Goal: Contribute content: Contribute content

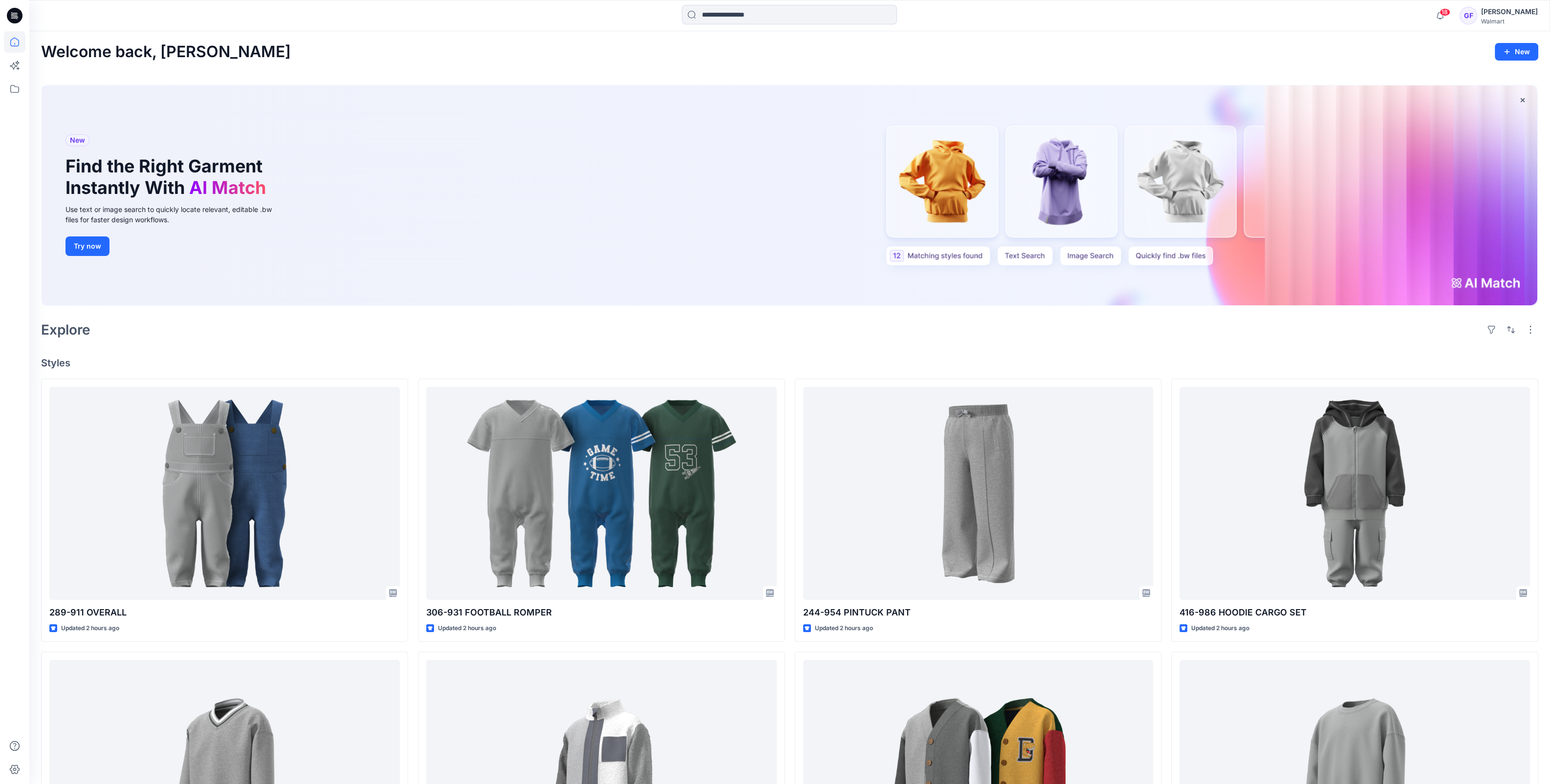
click at [1034, 70] on div "Welcome back, [PERSON_NAME] New New Find the Right Garment Instantly With AI Ma…" at bounding box center [789, 634] width 1520 height 1204
click at [828, 46] on div "Welcome back, Gia New" at bounding box center [790, 52] width 1497 height 18
click at [14, 84] on icon at bounding box center [14, 89] width 21 height 21
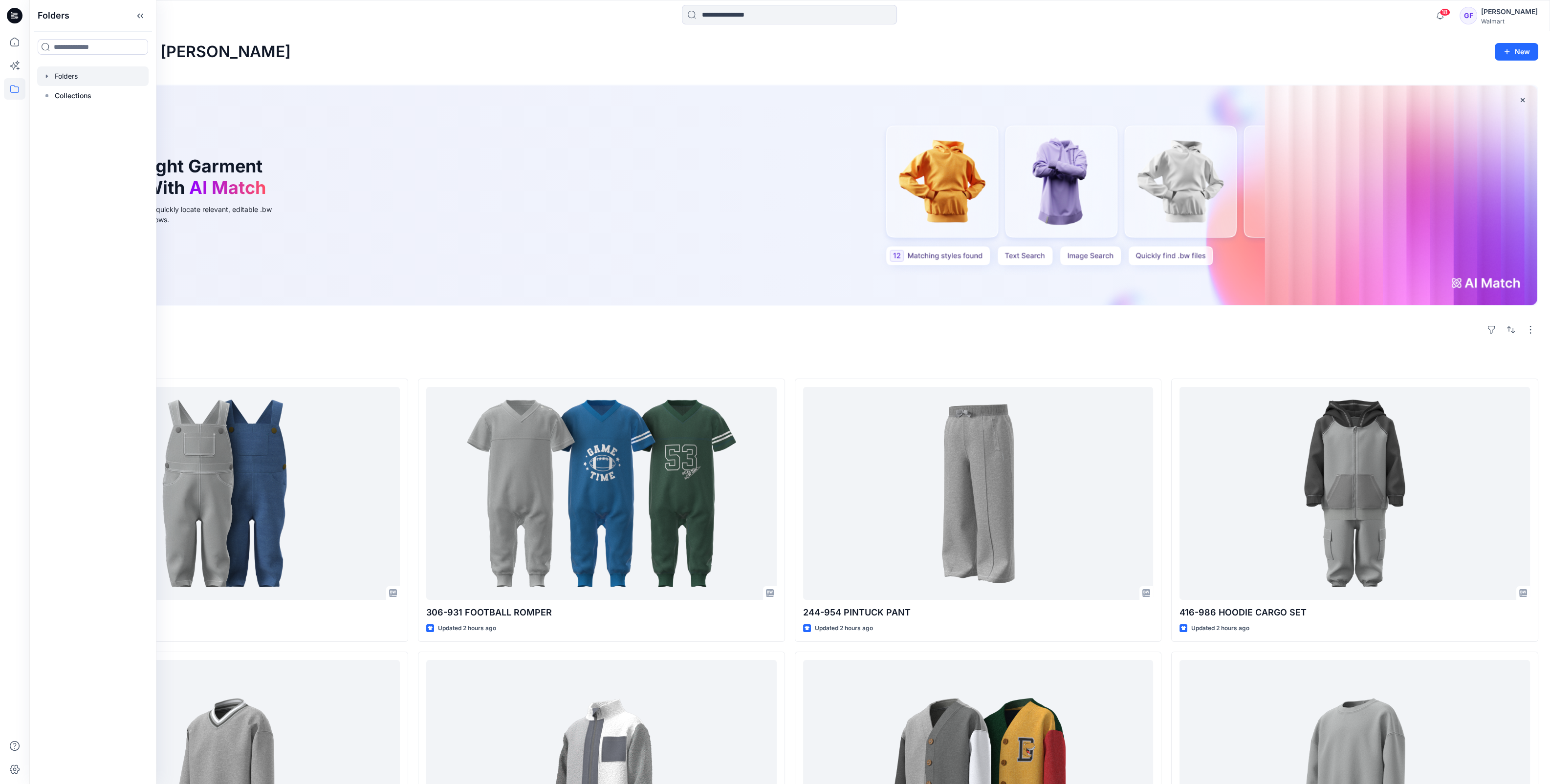
click at [56, 76] on div at bounding box center [93, 76] width 112 height 19
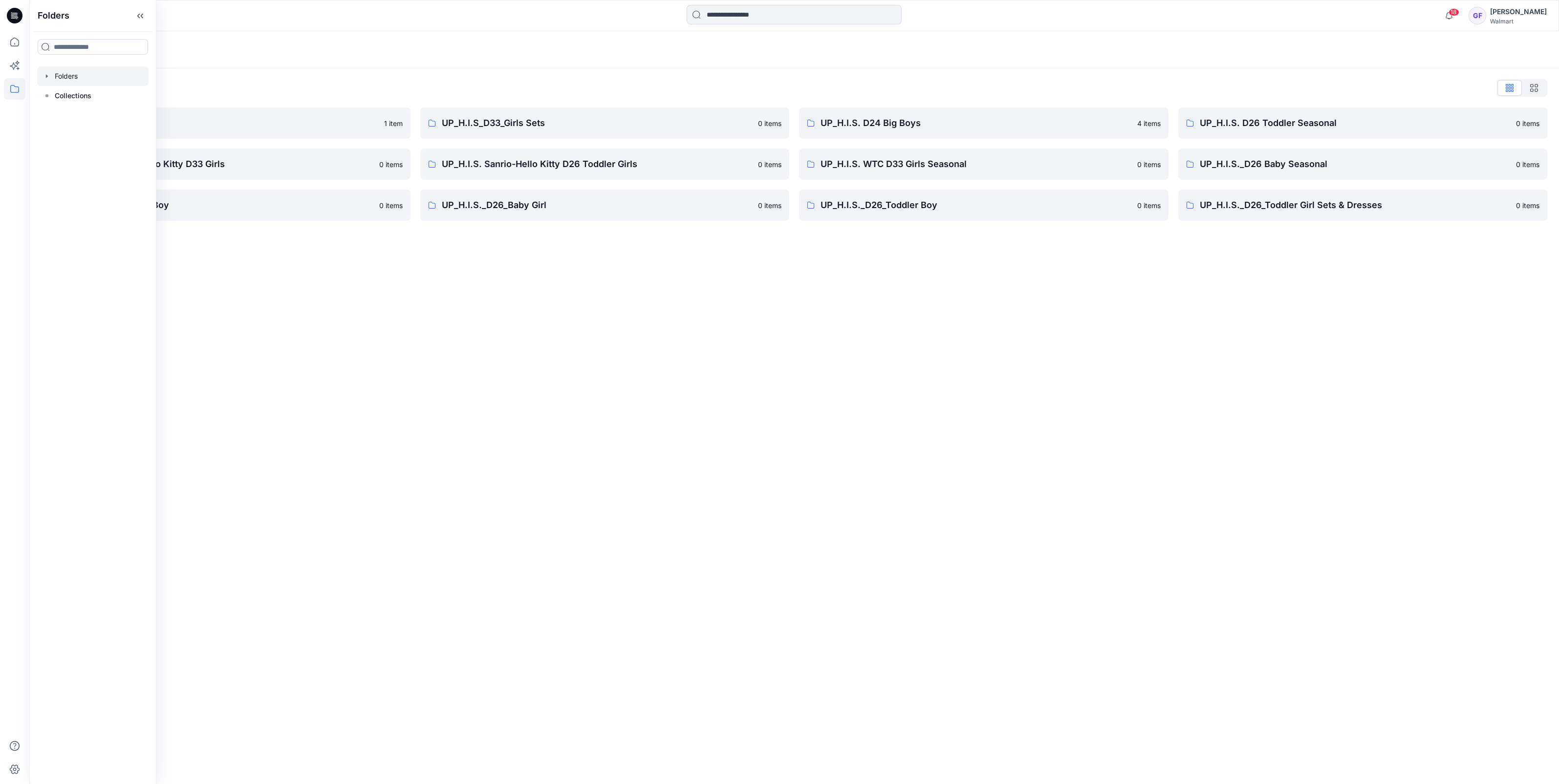
click at [272, 310] on div "Folders Folders List TWEEN HIS D33 Girls 1 item UP_H.I.S. Sanrio- Hello Kitty D…" at bounding box center [794, 408] width 1530 height 753
click at [528, 209] on p "UP_H.I.S._D26_Baby Girl" at bounding box center [597, 205] width 311 height 14
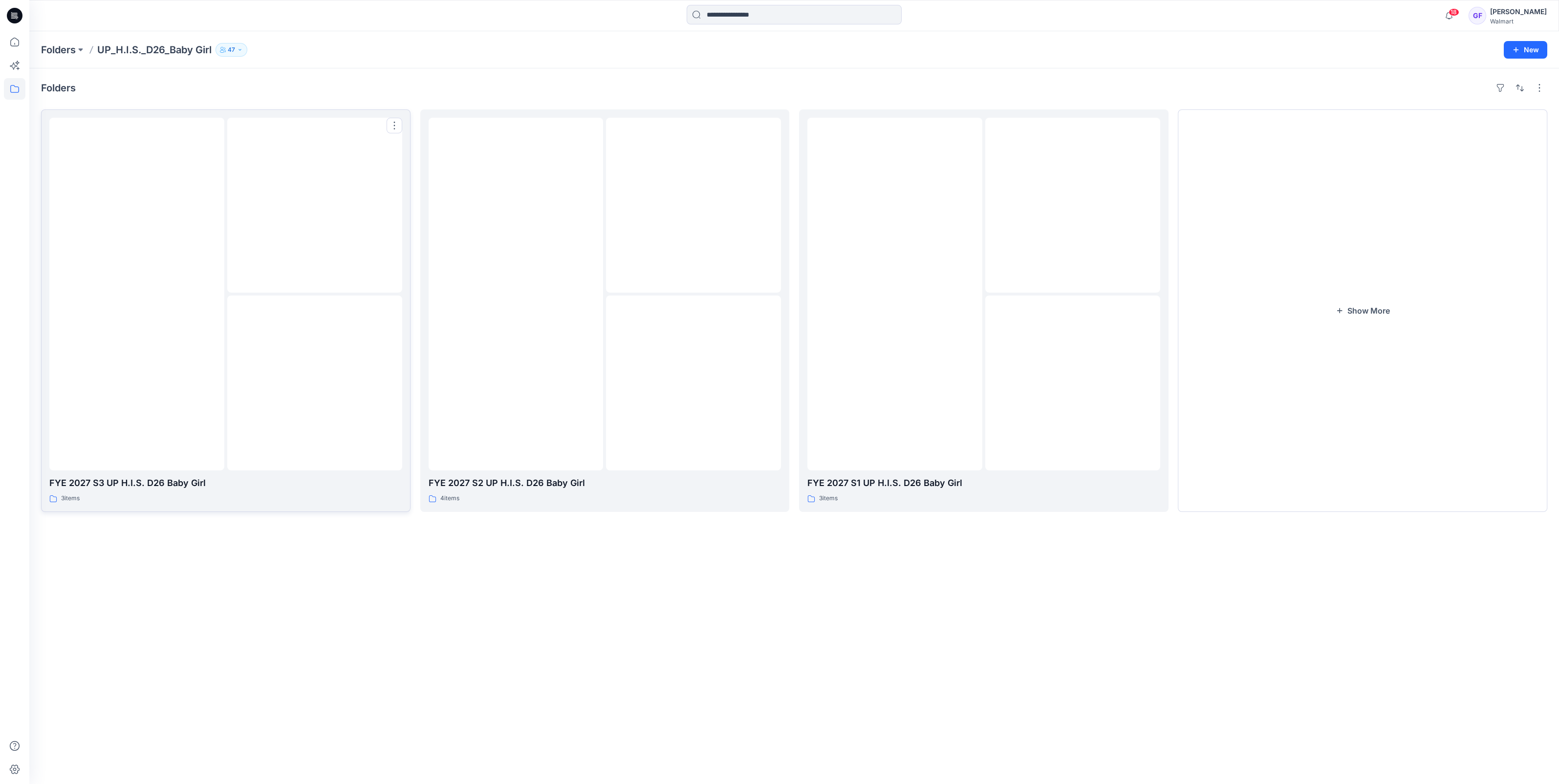
click at [259, 263] on div at bounding box center [315, 205] width 175 height 175
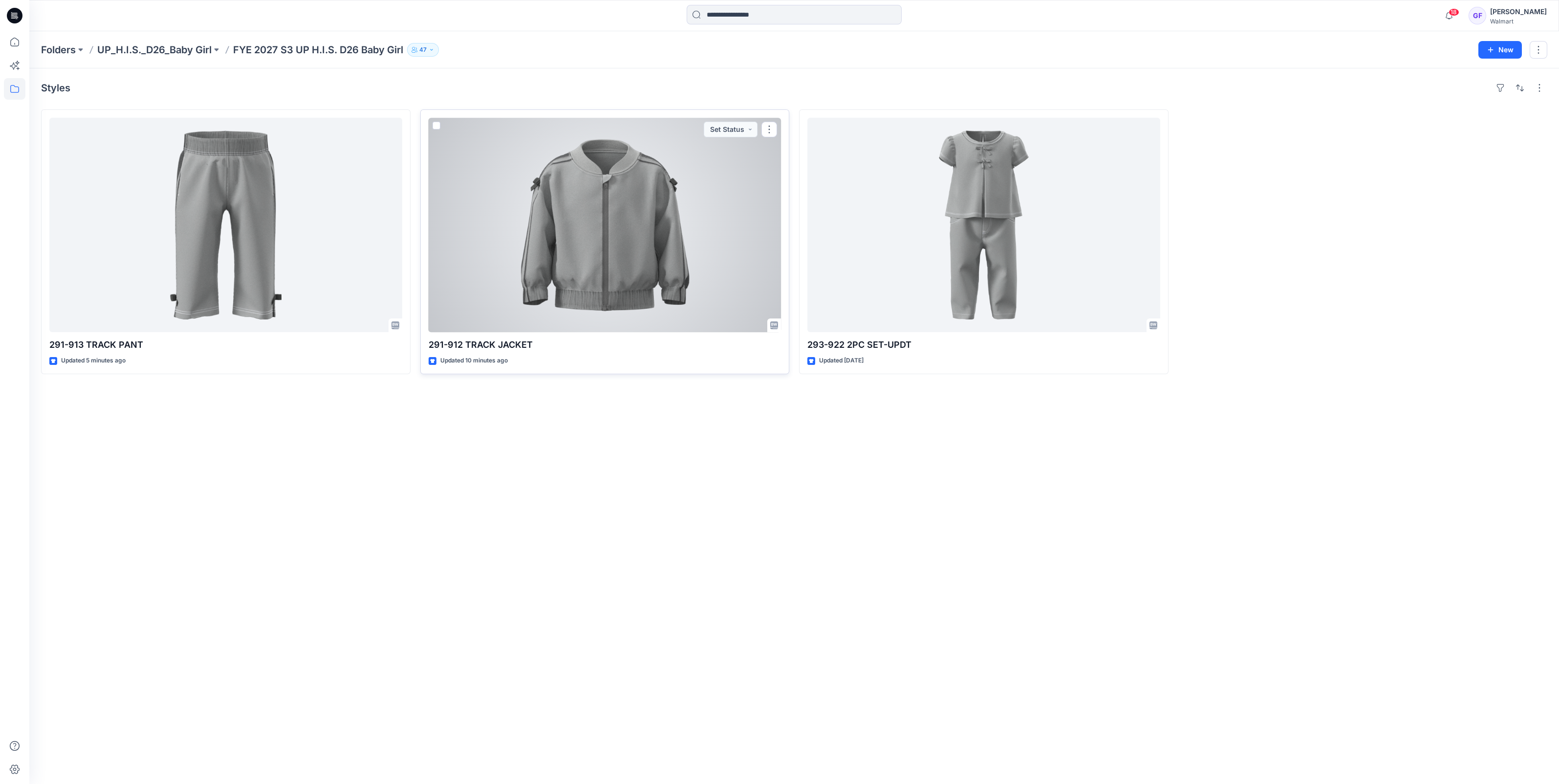
click at [628, 226] on div at bounding box center [605, 225] width 353 height 215
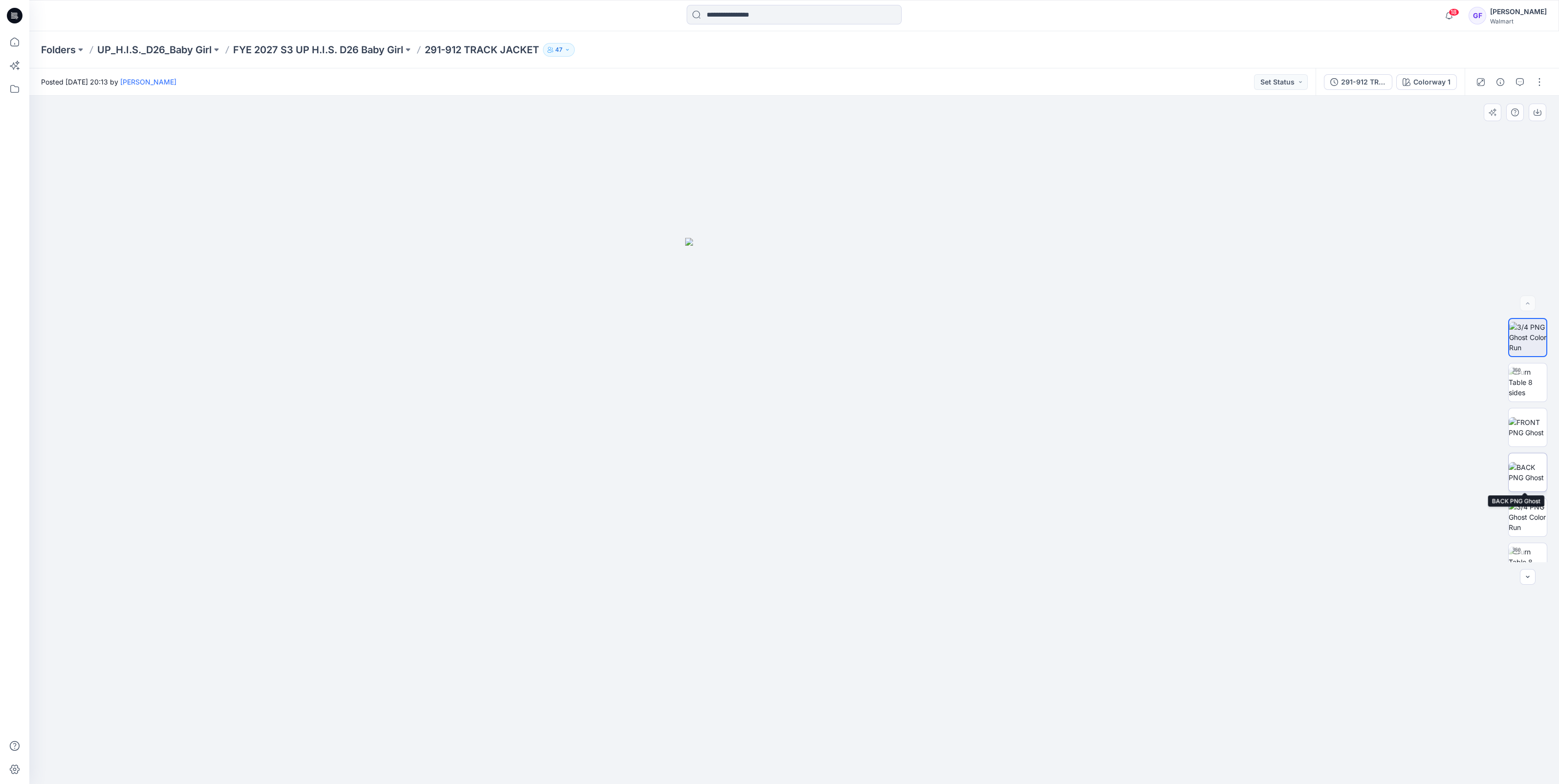
click at [1521, 480] on img at bounding box center [1527, 472] width 38 height 21
click at [1521, 520] on img at bounding box center [1527, 517] width 38 height 31
click at [1517, 541] on img at bounding box center [1527, 547] width 38 height 21
drag, startPoint x: 1476, startPoint y: 246, endPoint x: 1478, endPoint y: 256, distance: 10.2
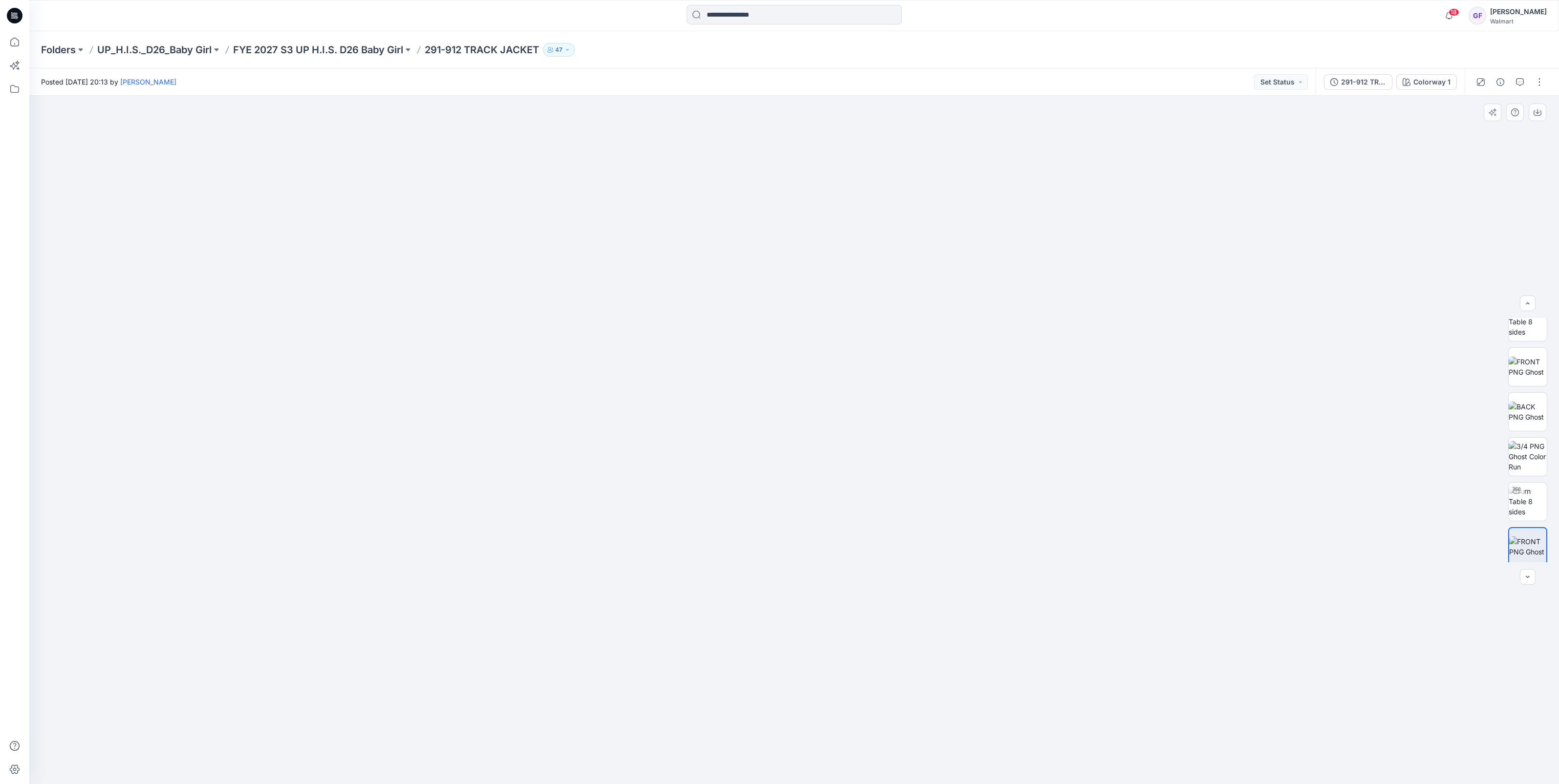
click at [1476, 246] on div at bounding box center [794, 440] width 1530 height 689
click at [1535, 79] on button "button" at bounding box center [1540, 82] width 16 height 16
click at [1472, 124] on button "Edit" at bounding box center [1498, 132] width 90 height 18
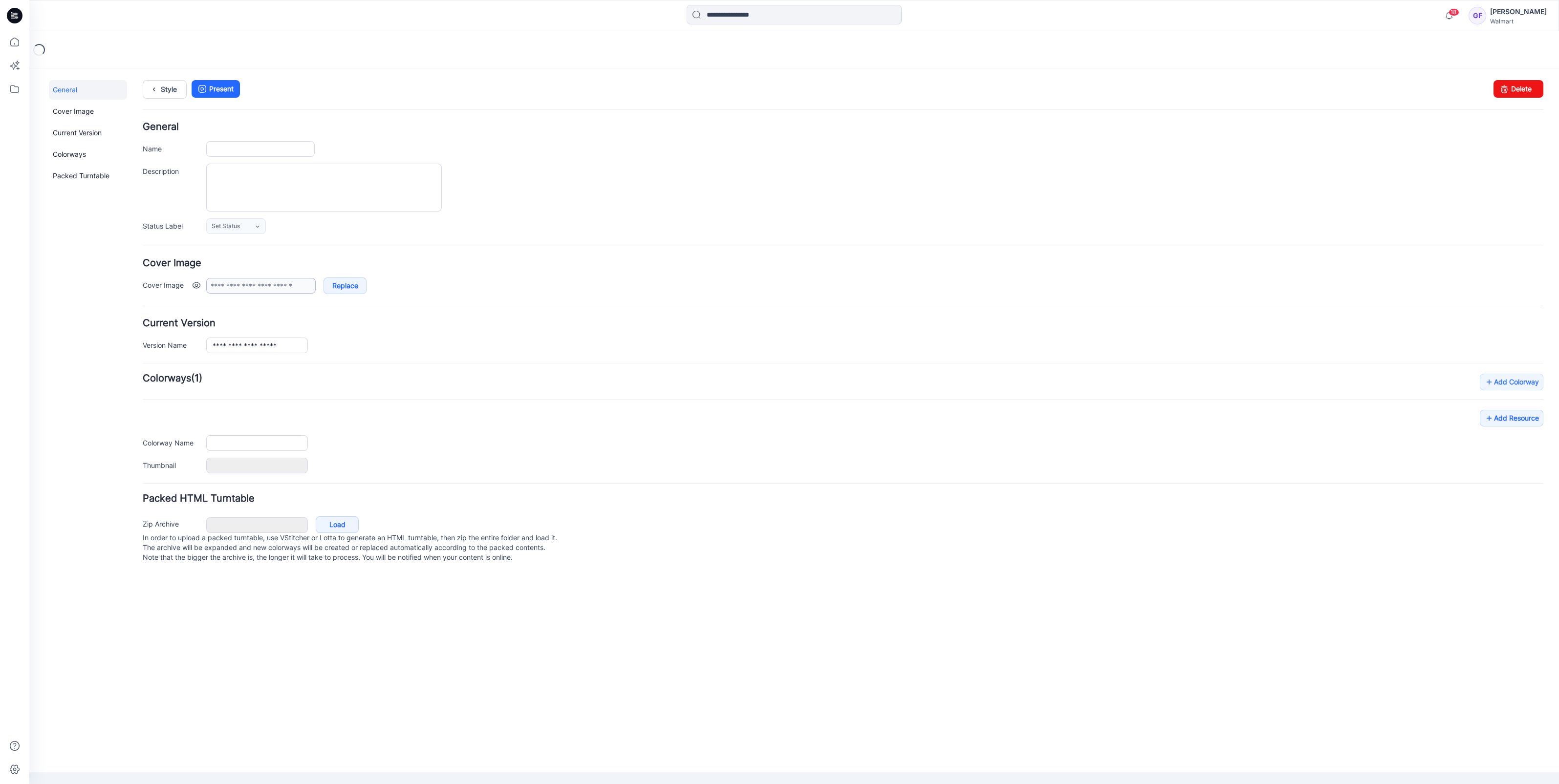
type input "**********"
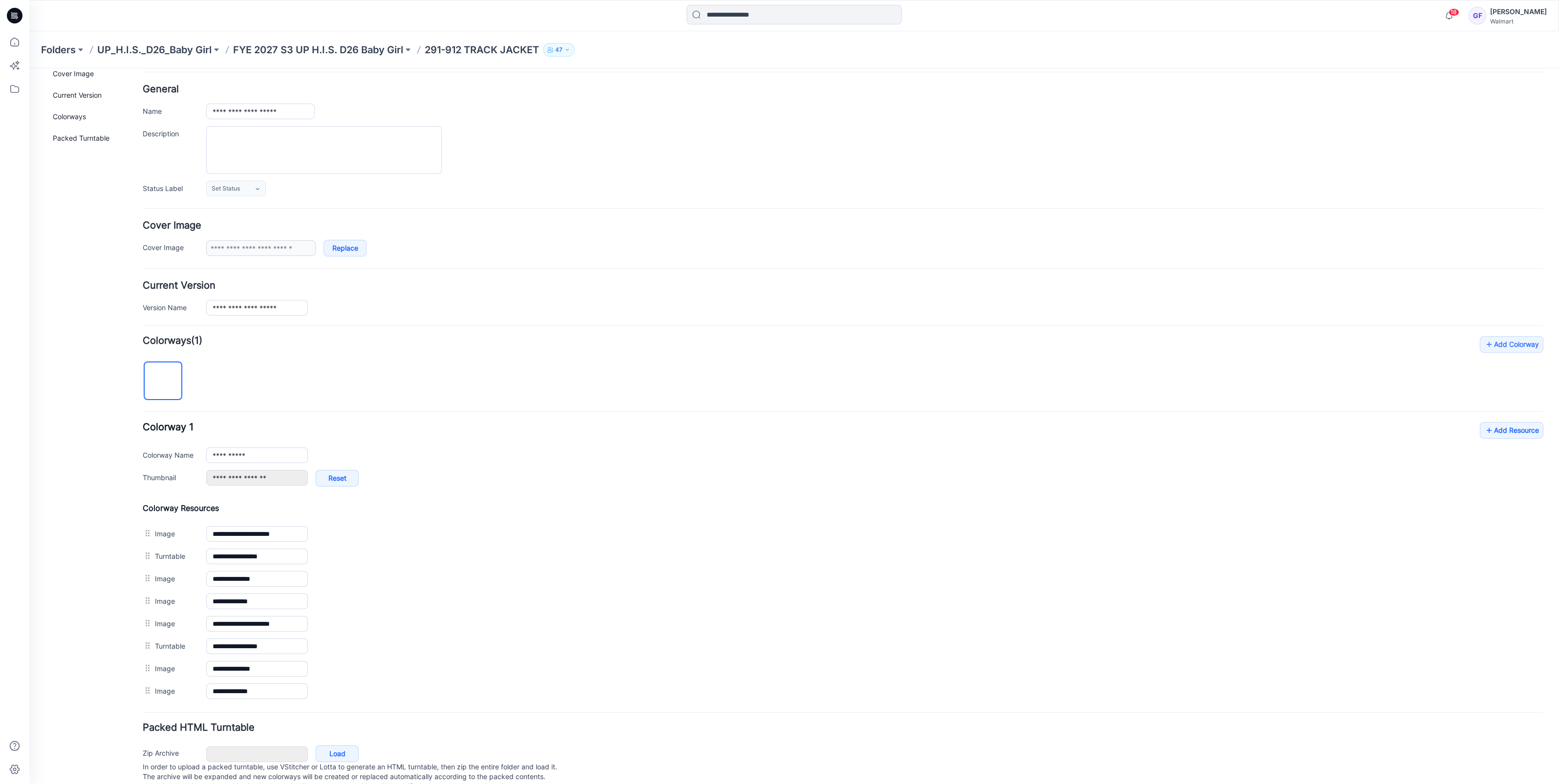
scroll to position [65, 0]
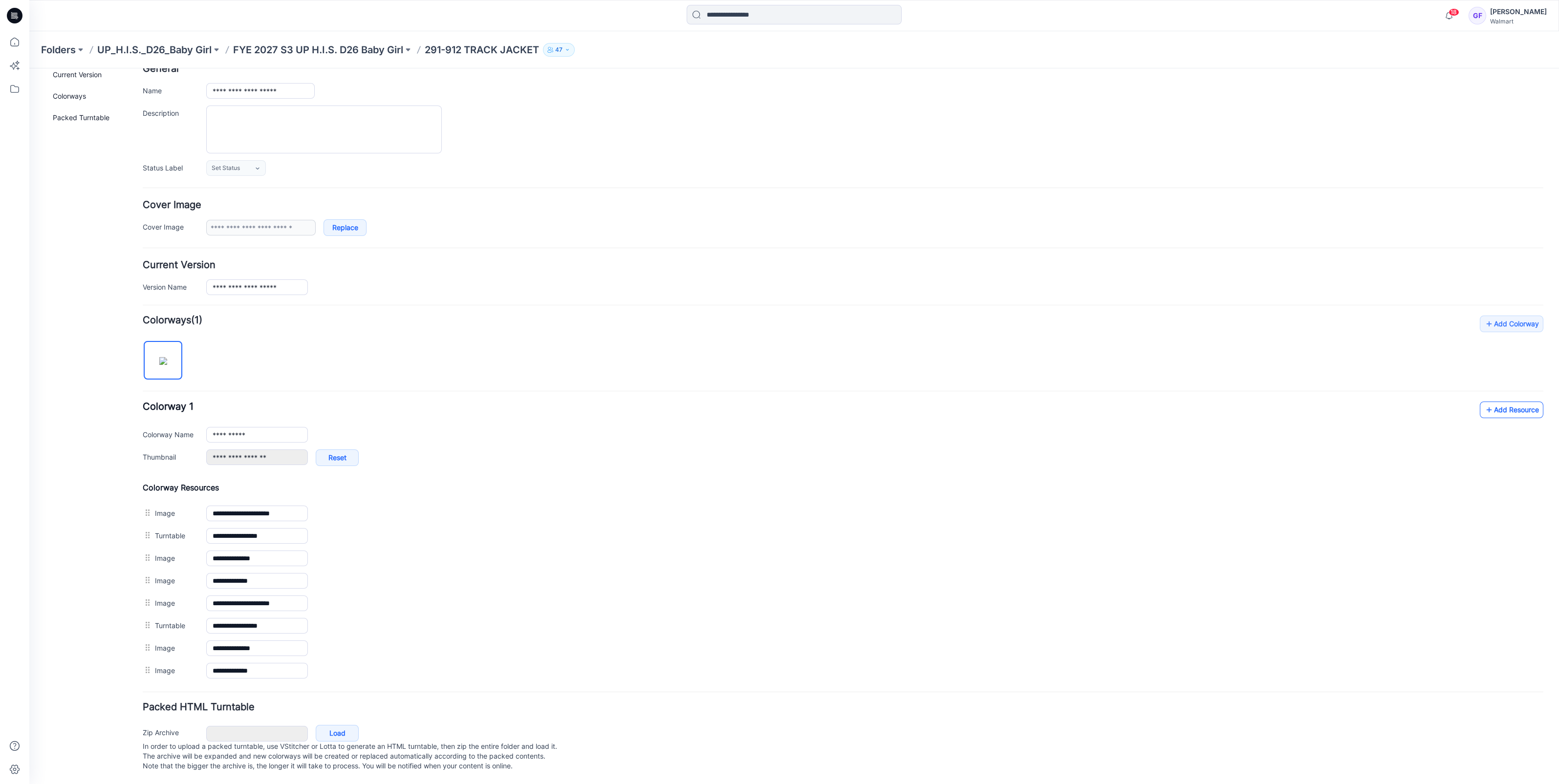
click at [1521, 401] on link "Add Resource" at bounding box center [1511, 409] width 64 height 16
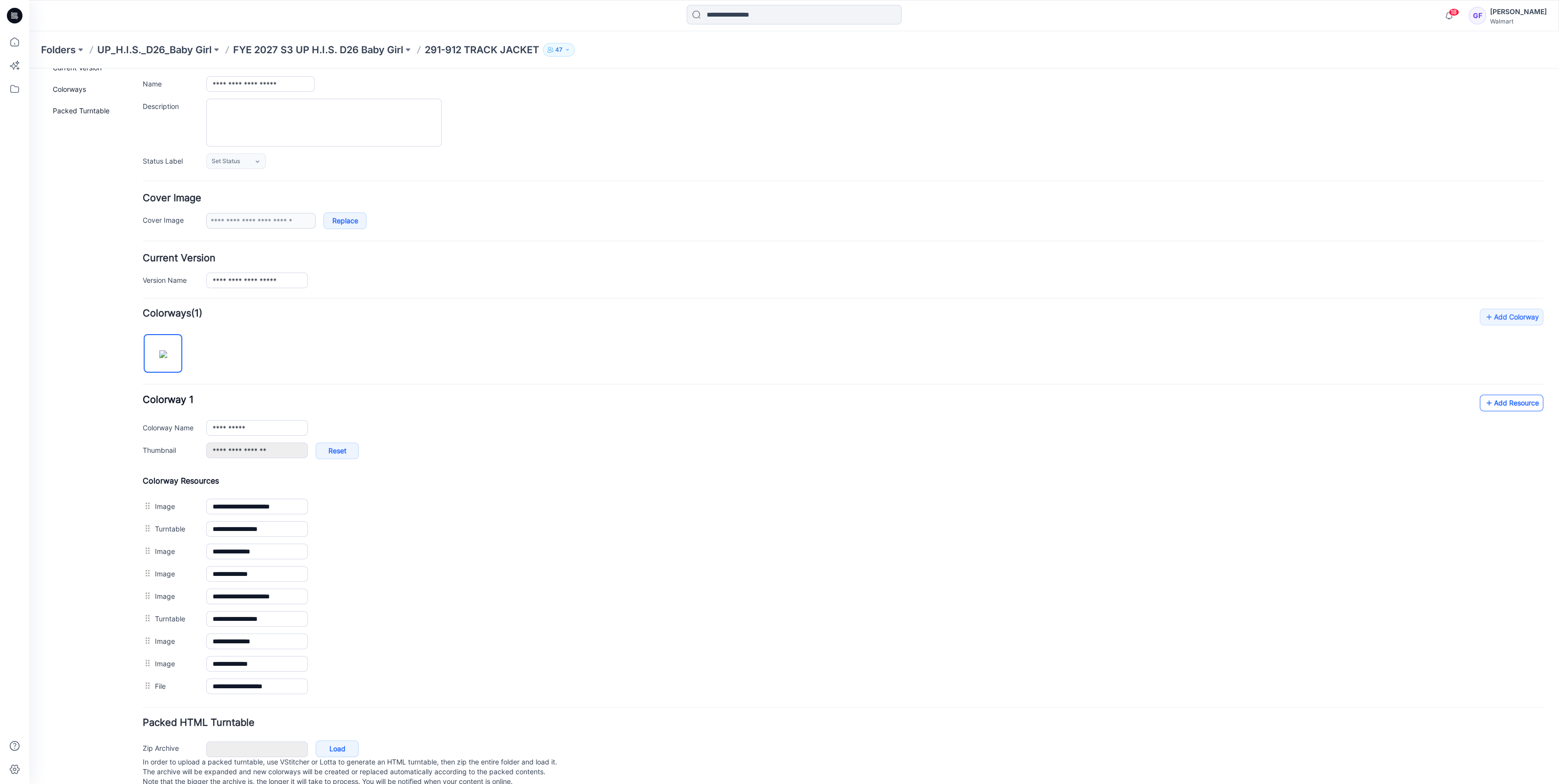
click at [1484, 406] on icon at bounding box center [1489, 403] width 10 height 16
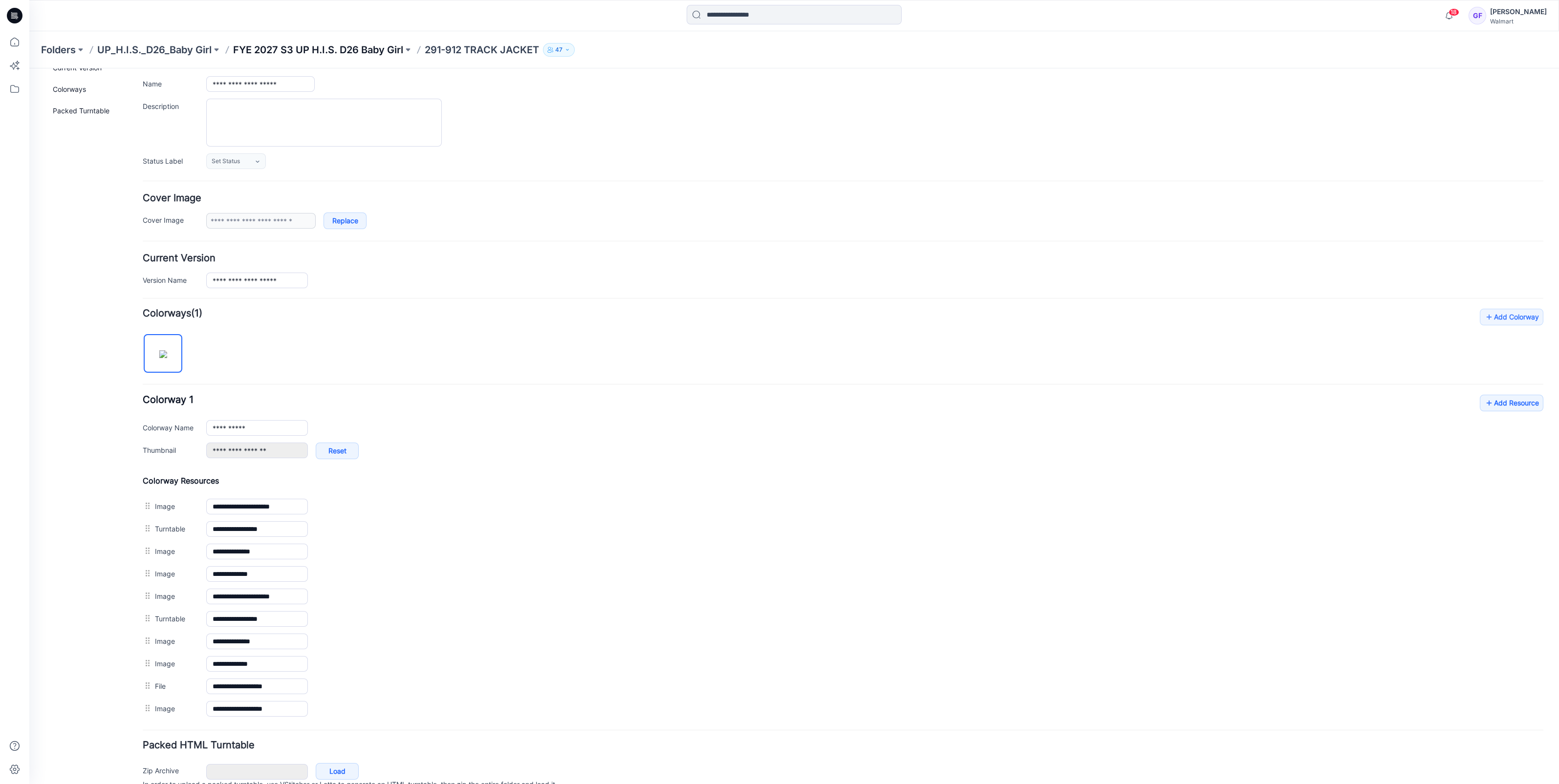
click at [346, 47] on p "FYE 2027 S3 UP H.I.S. D26 Baby Girl" at bounding box center [318, 50] width 170 height 14
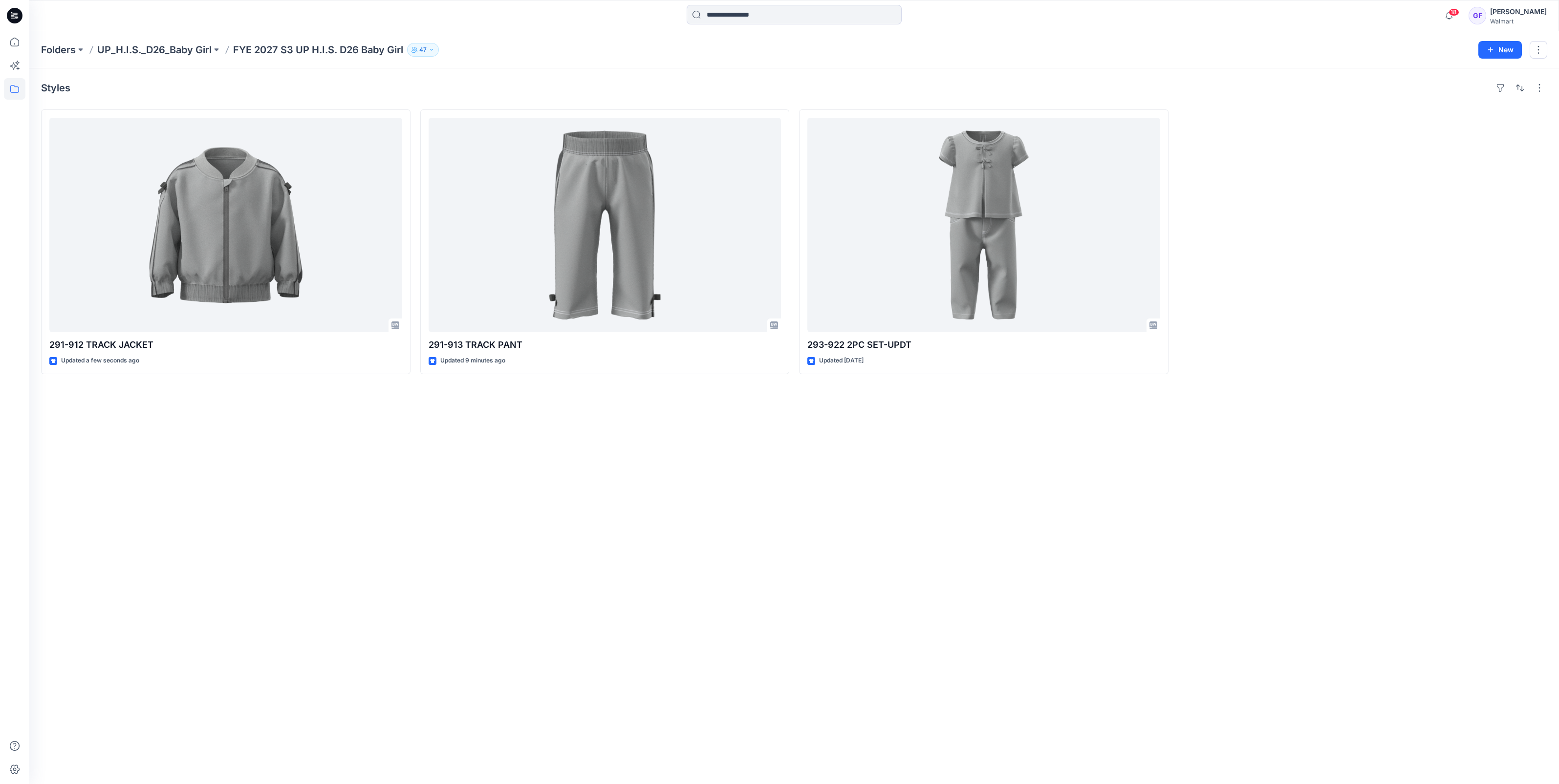
click at [1097, 455] on div "Styles 291-912 TRACK JACKET Updated a few seconds ago 291-913 TRACK PANT Update…" at bounding box center [794, 426] width 1530 height 716
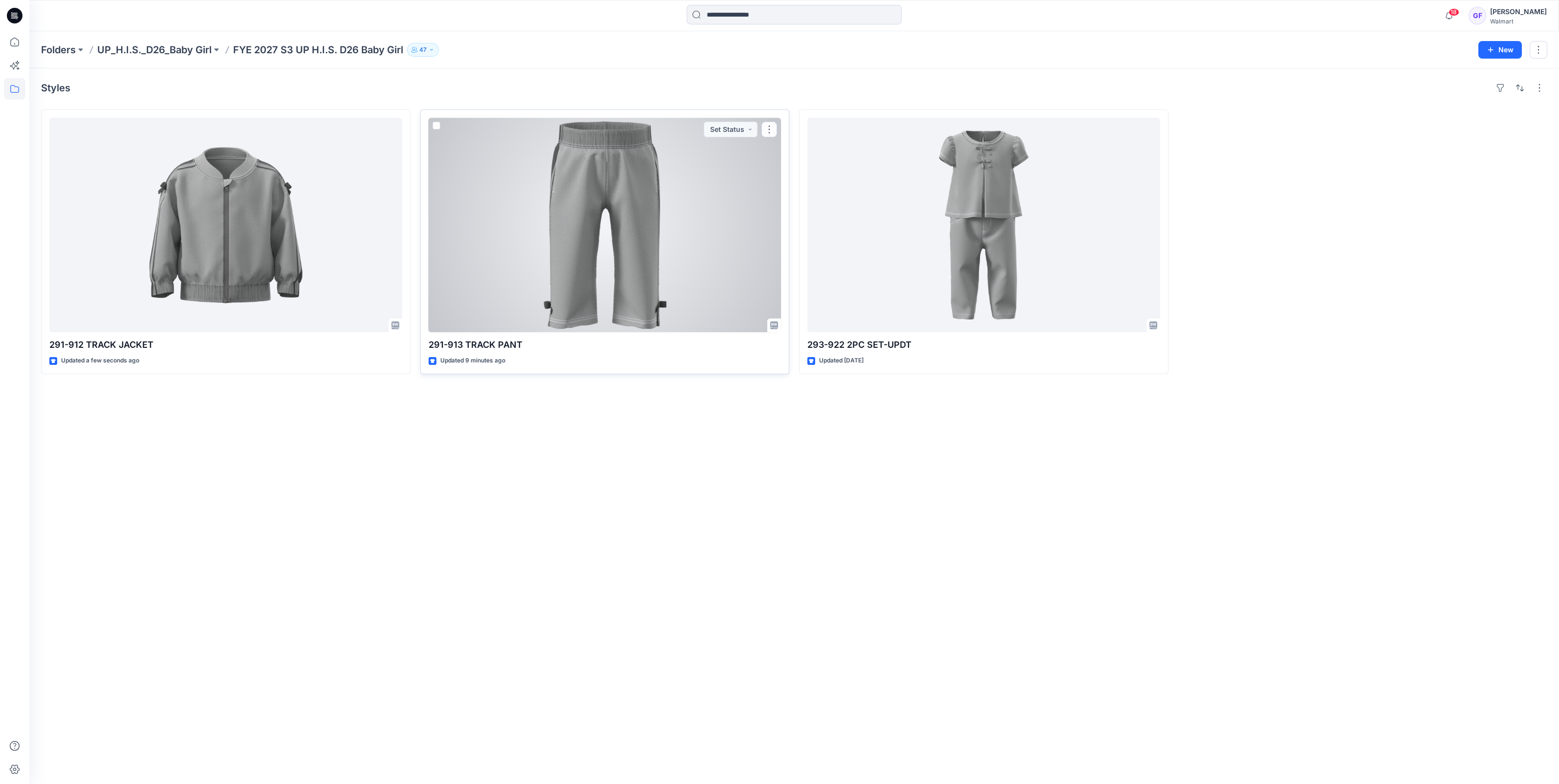
click at [606, 266] on div at bounding box center [605, 225] width 353 height 215
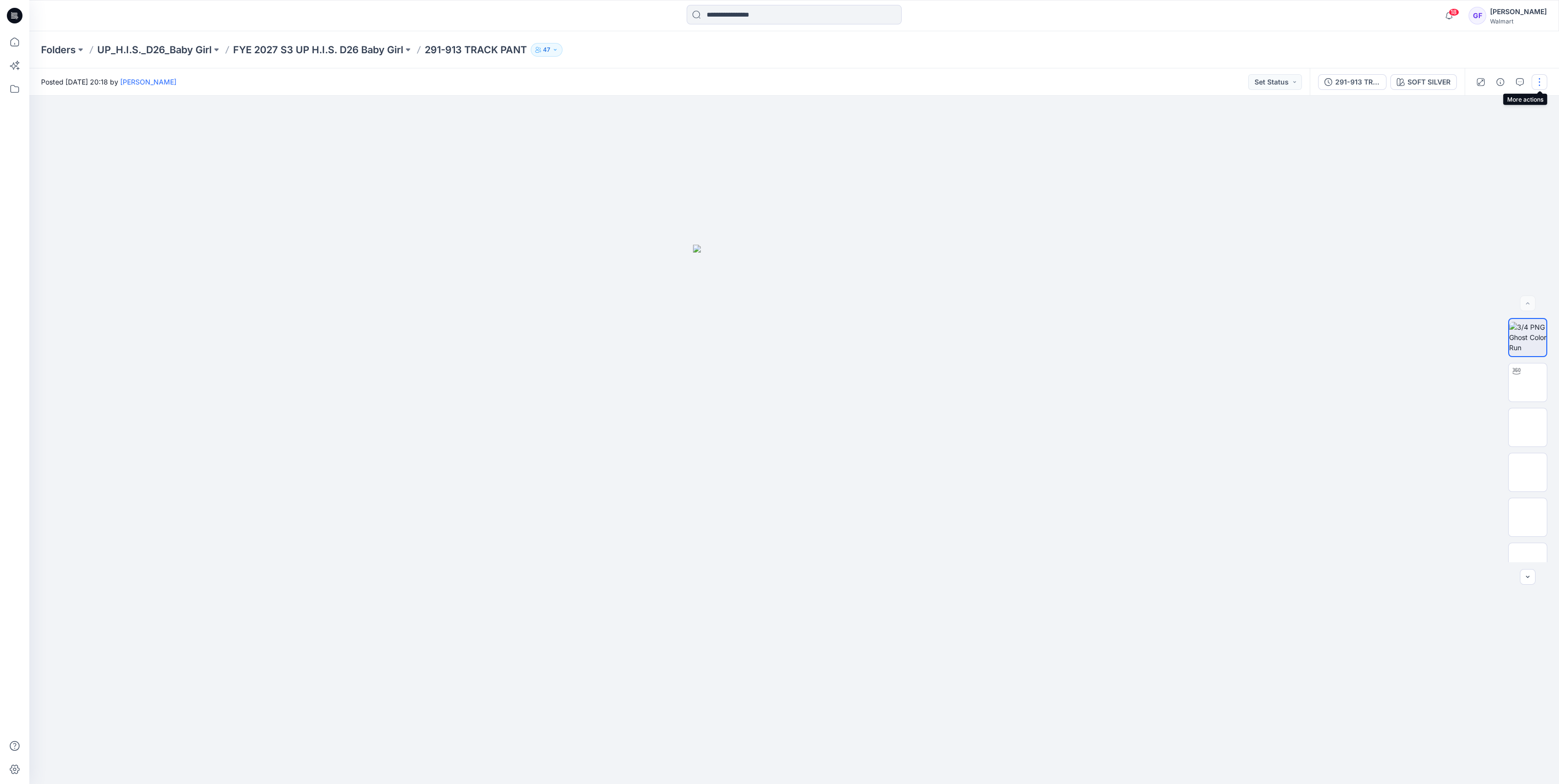
click at [1540, 80] on button "button" at bounding box center [1540, 82] width 16 height 16
click at [1475, 129] on p "Edit" at bounding box center [1477, 132] width 12 height 10
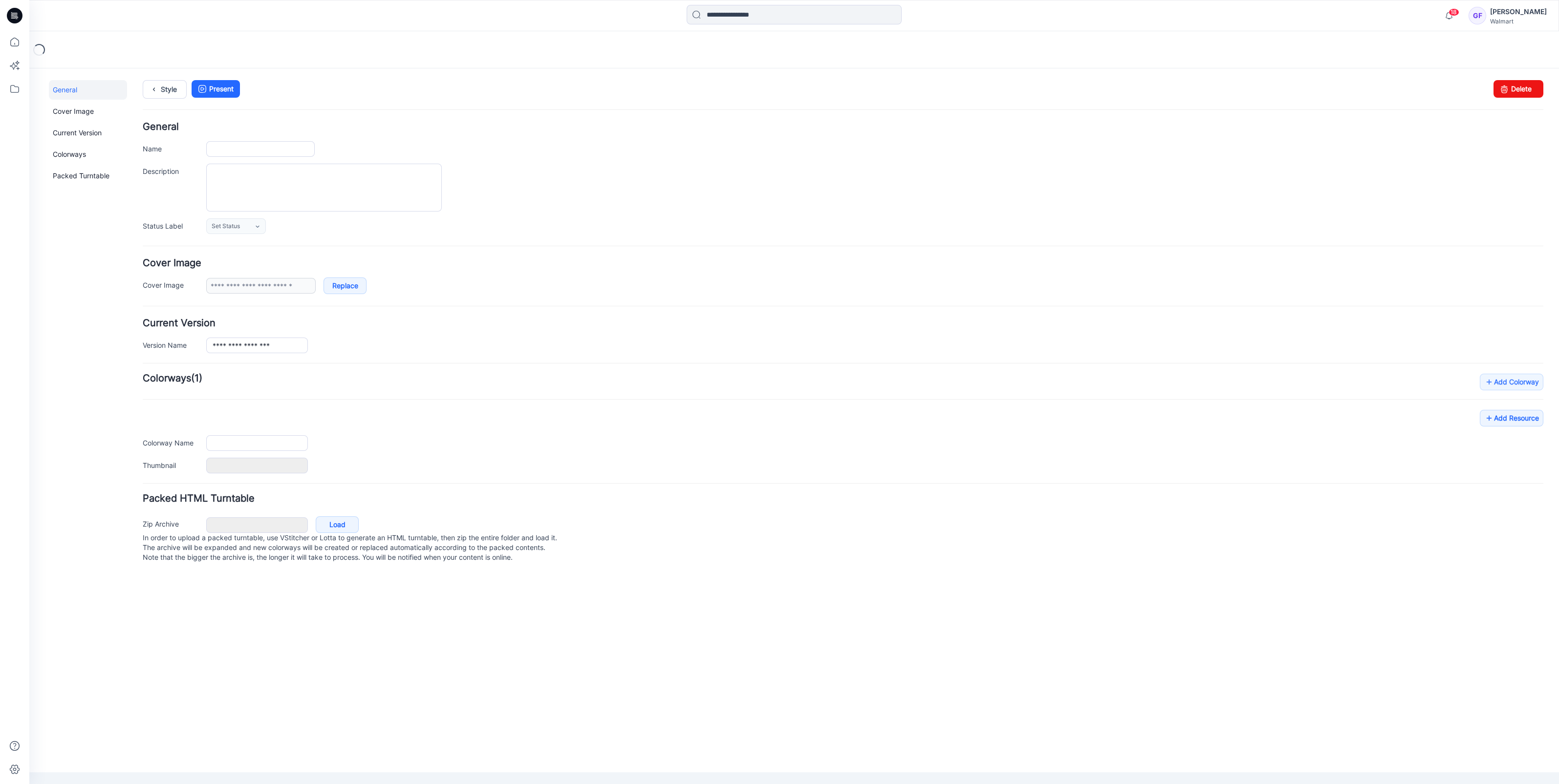
type input "**********"
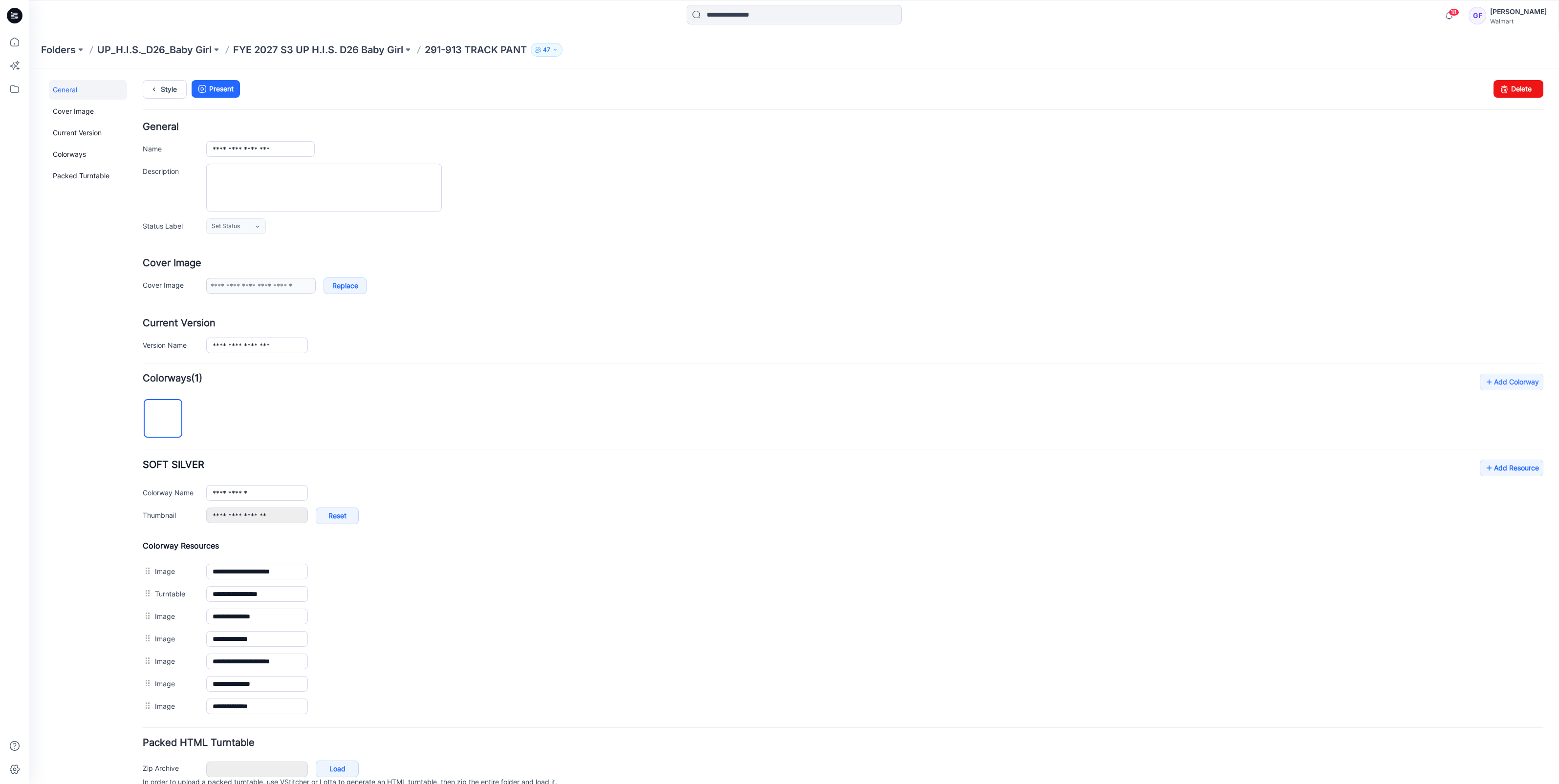
scroll to position [42, 0]
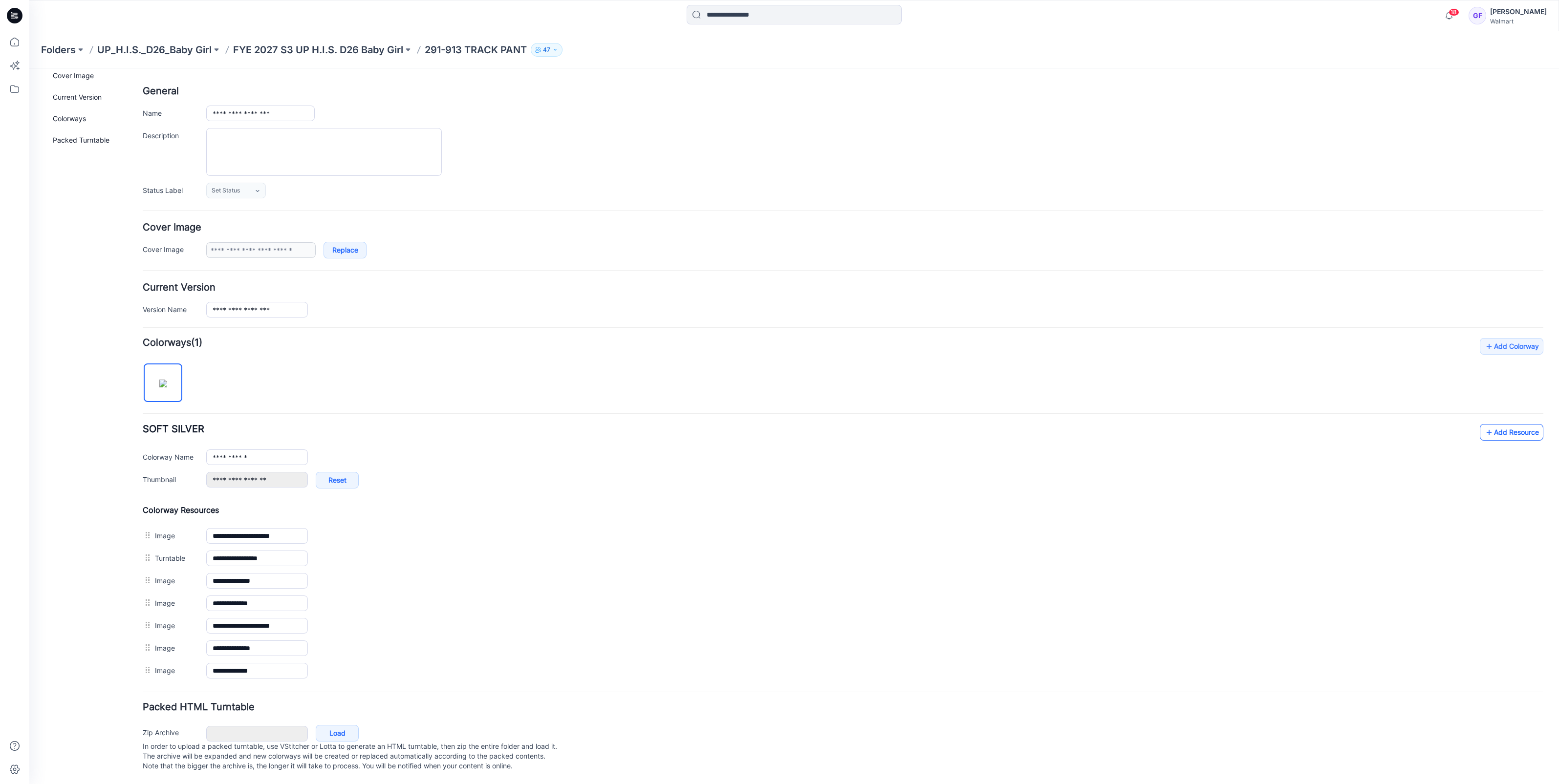
click at [1507, 424] on link "Add Resource" at bounding box center [1511, 432] width 64 height 16
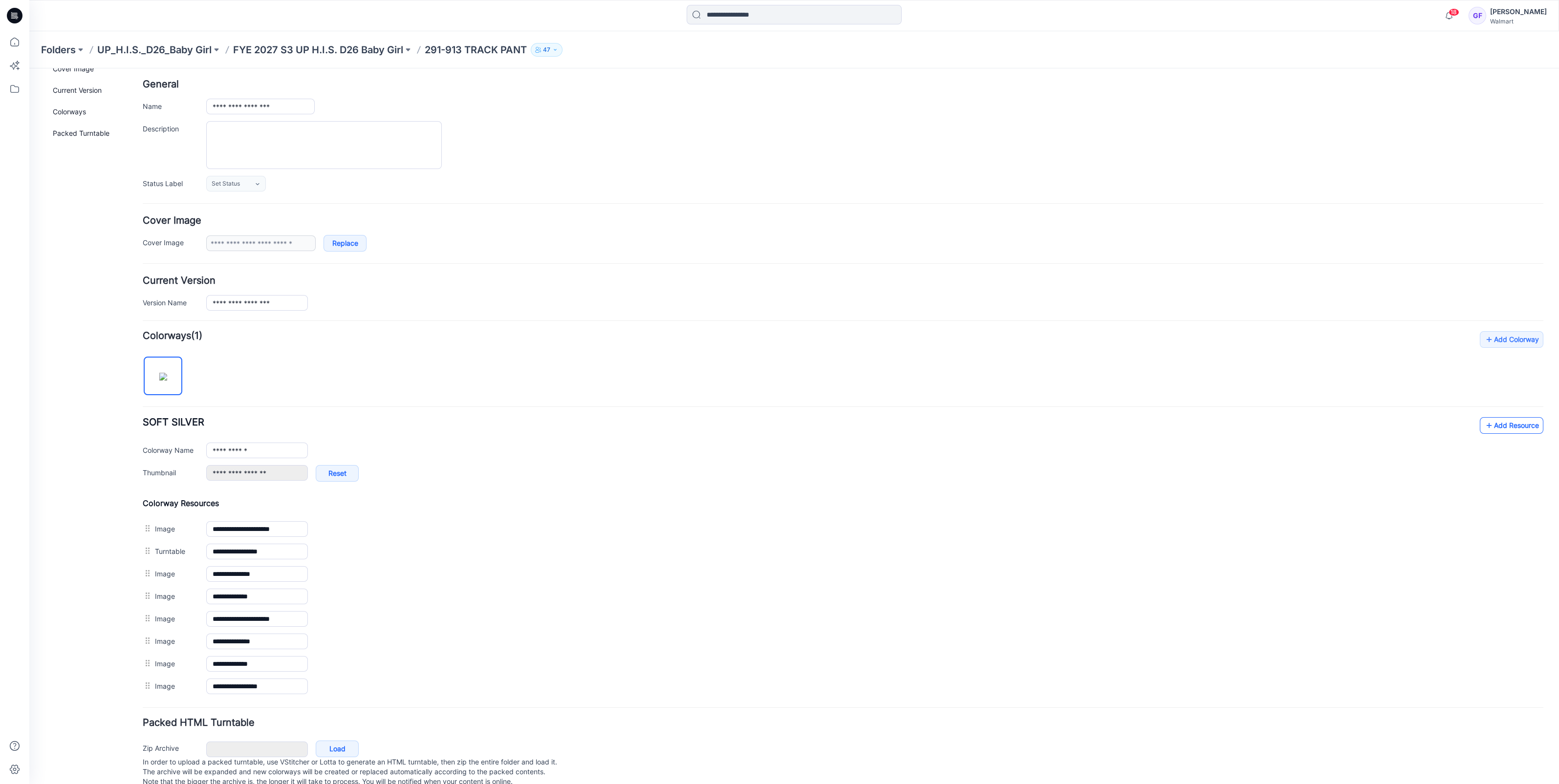
click at [1493, 425] on link "Add Resource" at bounding box center [1511, 425] width 64 height 16
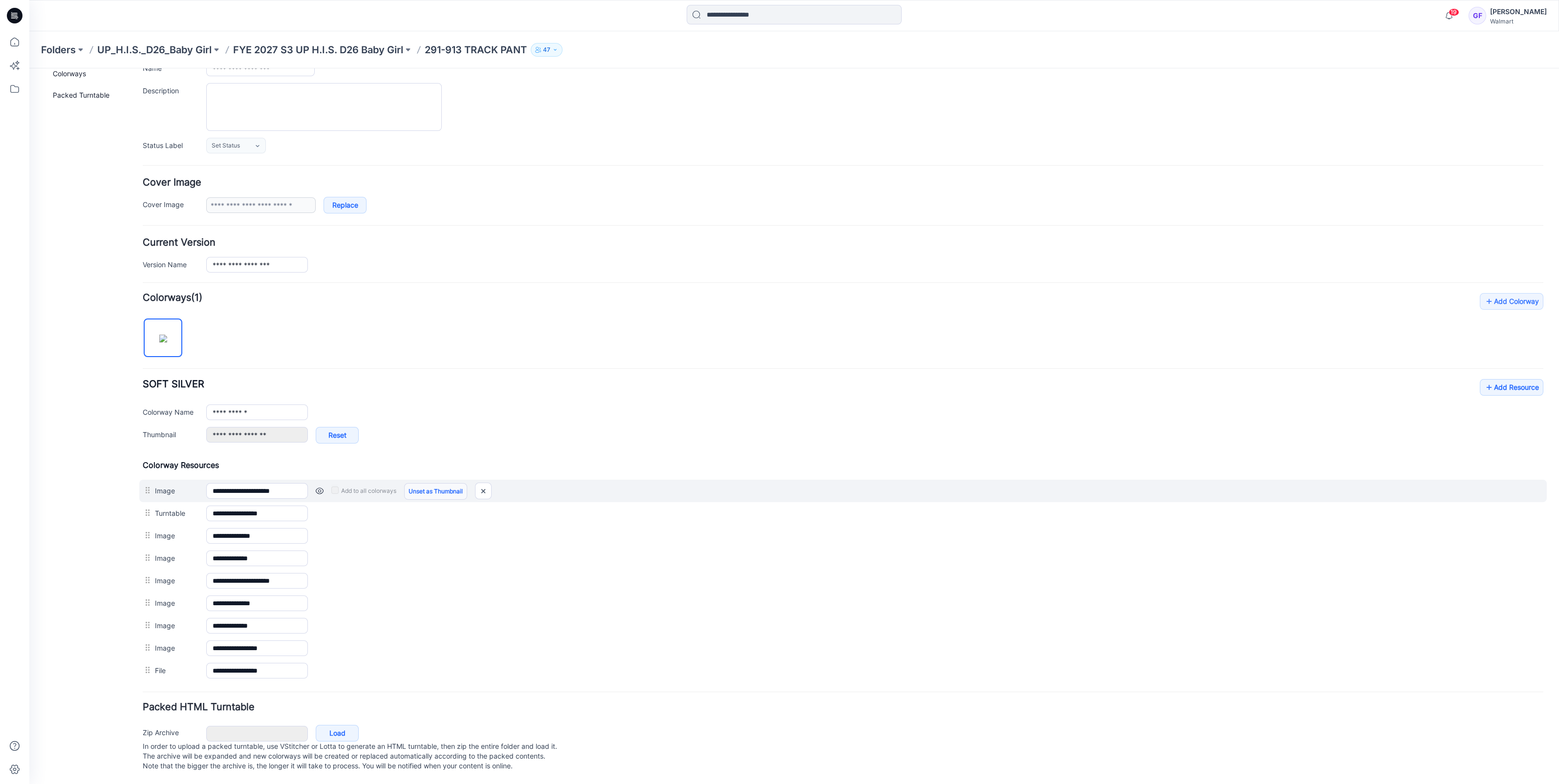
scroll to position [0, 0]
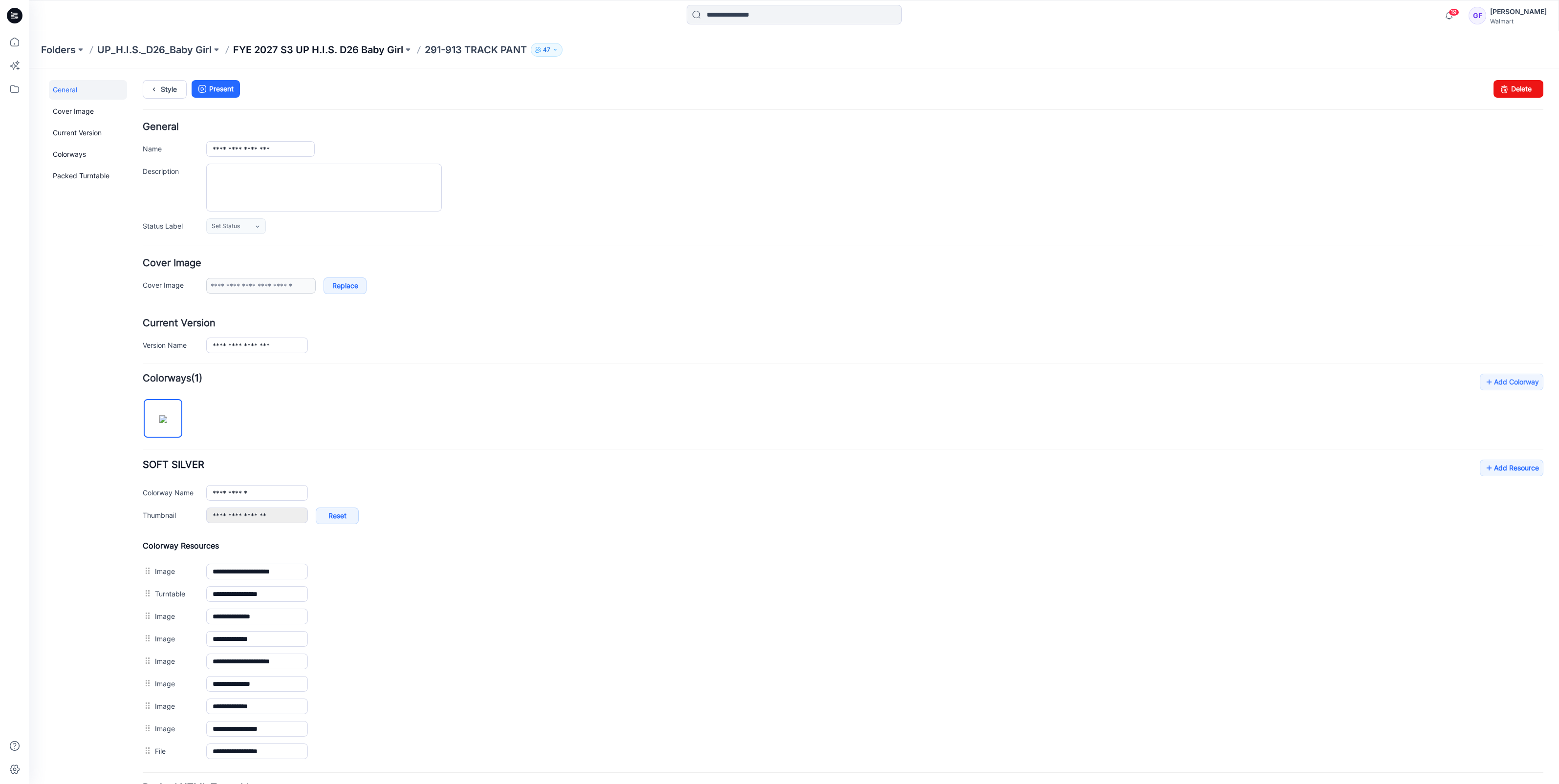
click at [327, 52] on p "FYE 2027 S3 UP H.I.S. D26 Baby Girl" at bounding box center [318, 50] width 170 height 14
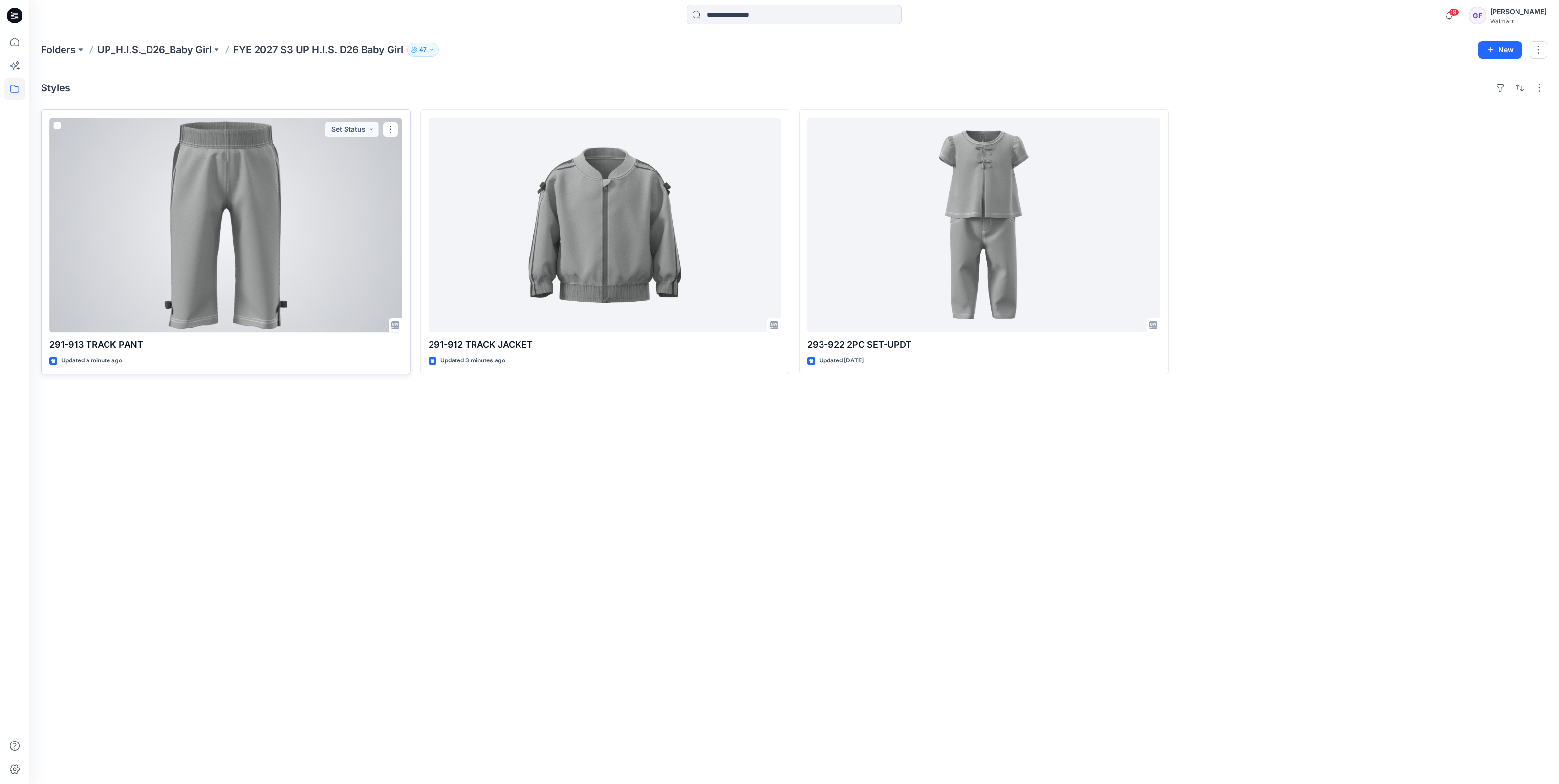
click at [347, 227] on div at bounding box center [226, 225] width 353 height 215
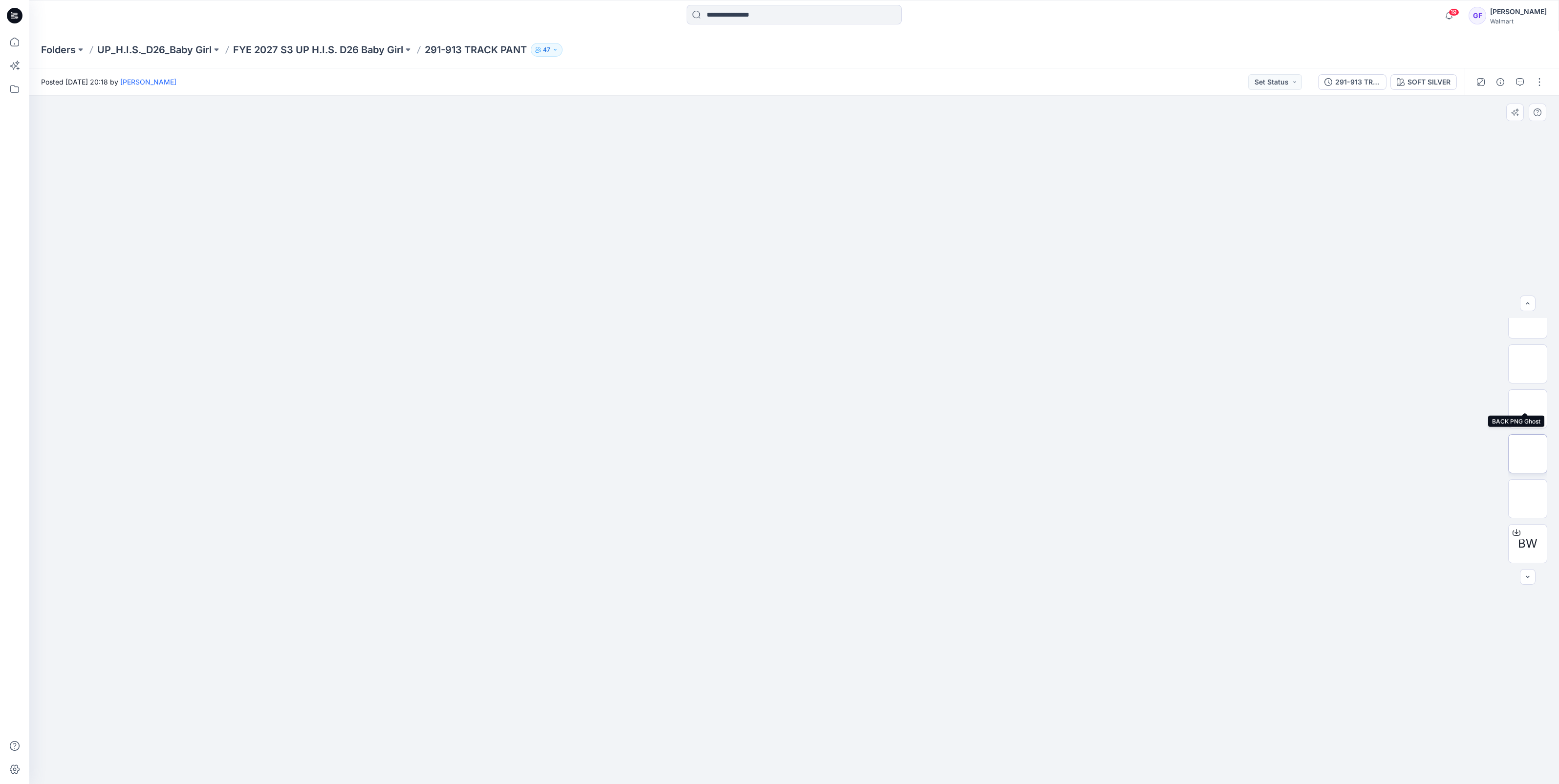
scroll to position [154, 0]
click at [296, 48] on p "FYE 2027 S3 UP H.I.S. D26 Baby Girl" at bounding box center [318, 50] width 170 height 14
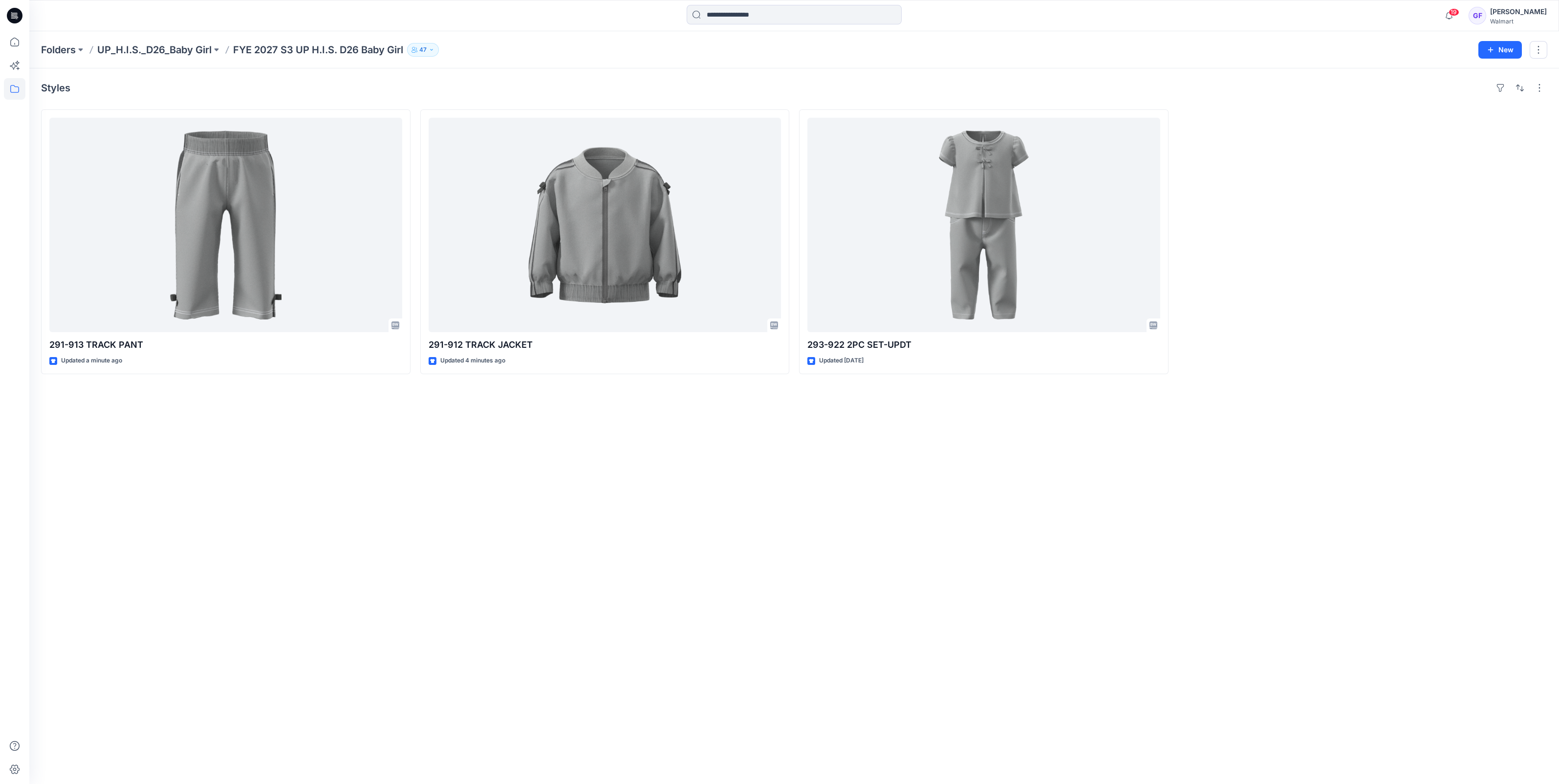
click at [278, 555] on div "Styles 291-913 TRACK PANT Updated a minute ago 291-912 TRACK JACKET Updated 4 m…" at bounding box center [794, 426] width 1530 height 716
click at [660, 709] on div "Styles 291-913 TRACK PANT Updated 27 minutes ago 291-912 TRACK JACKET Updated 3…" at bounding box center [794, 426] width 1530 height 716
